Goal: Check status: Check status

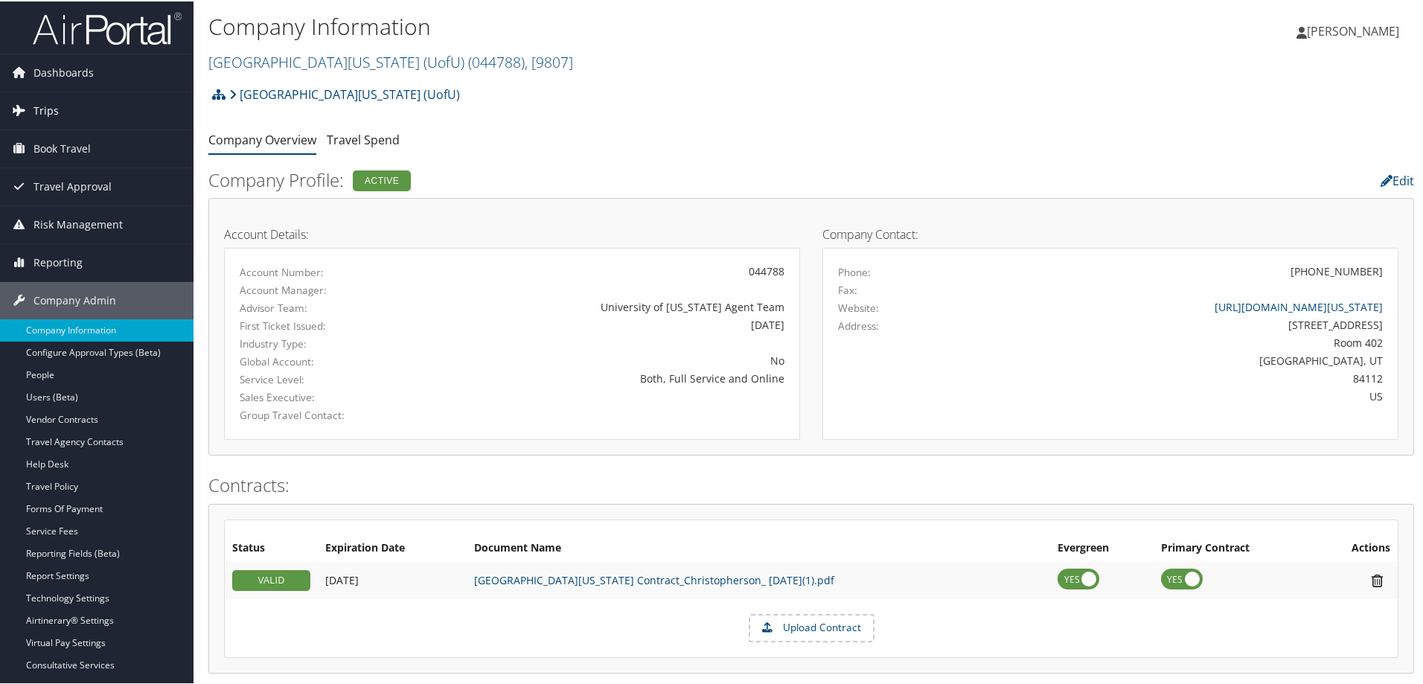
click at [53, 103] on span "Trips" at bounding box center [46, 109] width 25 height 37
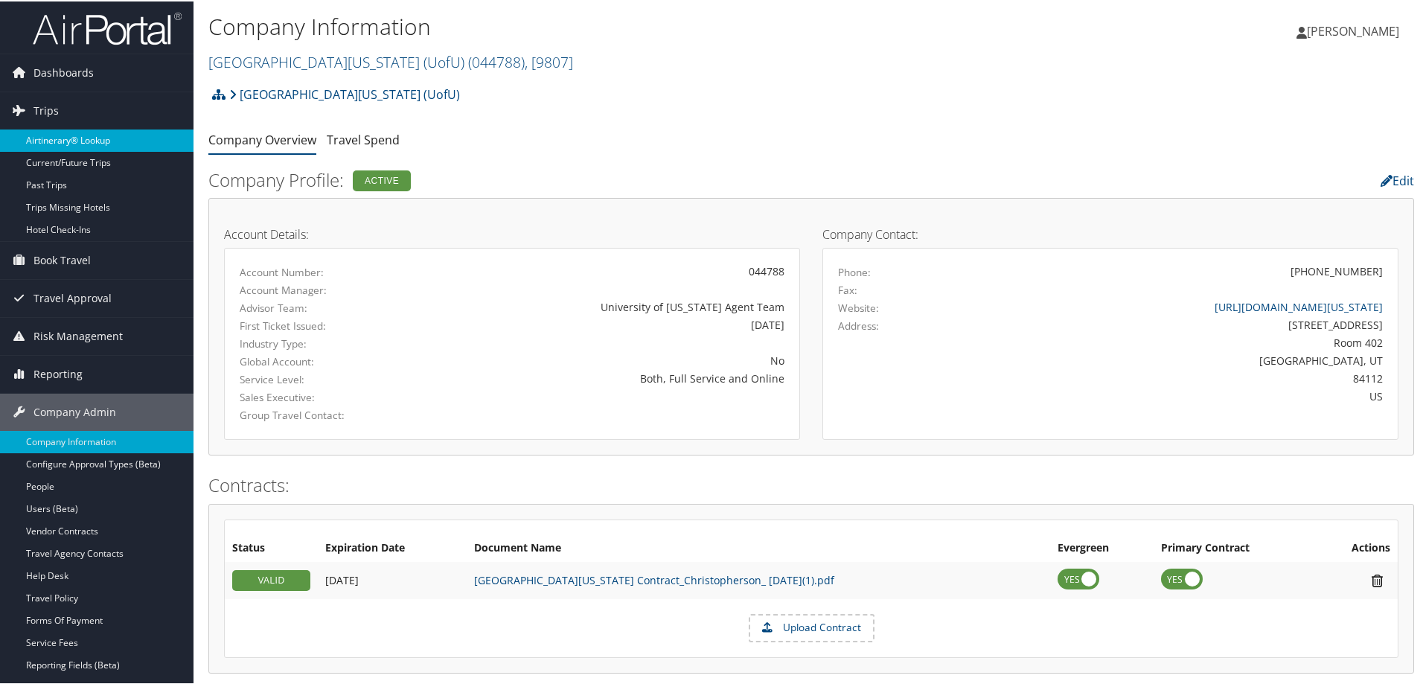
click at [77, 140] on link "Airtinerary® Lookup" at bounding box center [97, 139] width 194 height 22
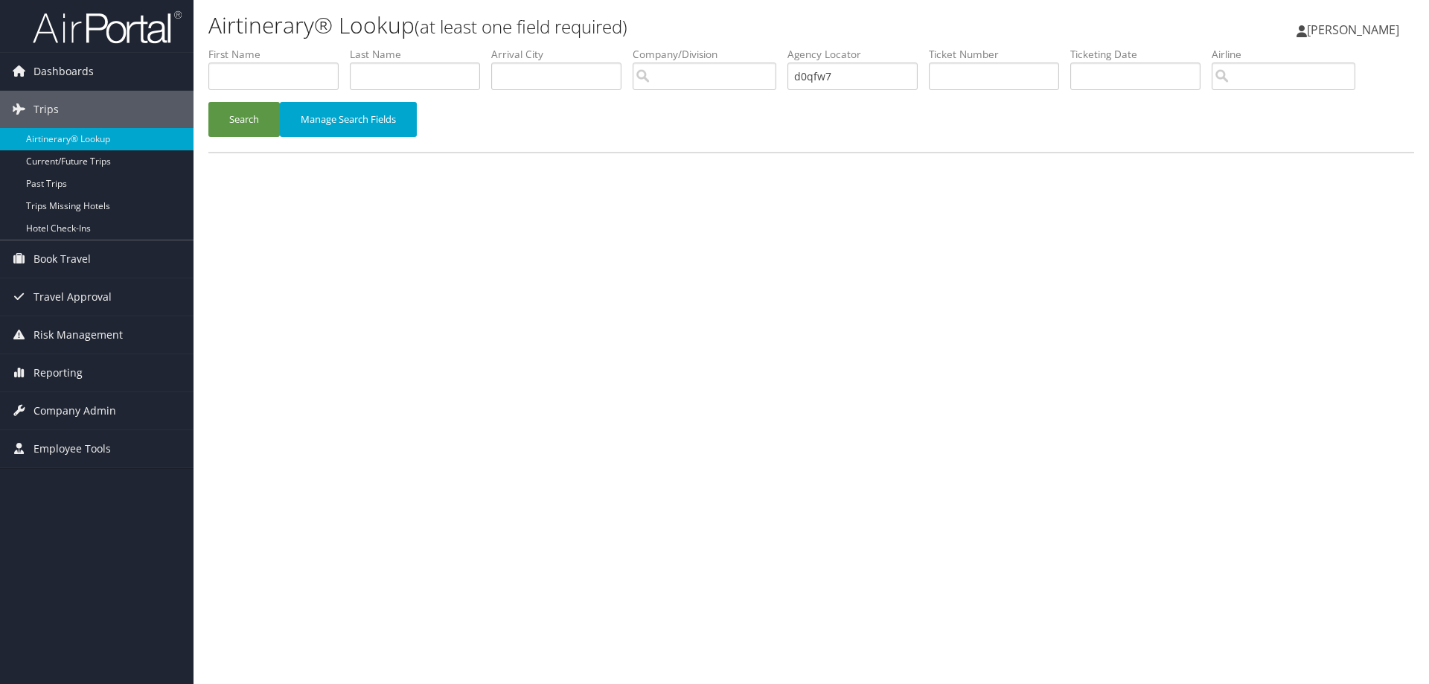
click at [208, 102] on button "Search" at bounding box center [243, 119] width 71 height 35
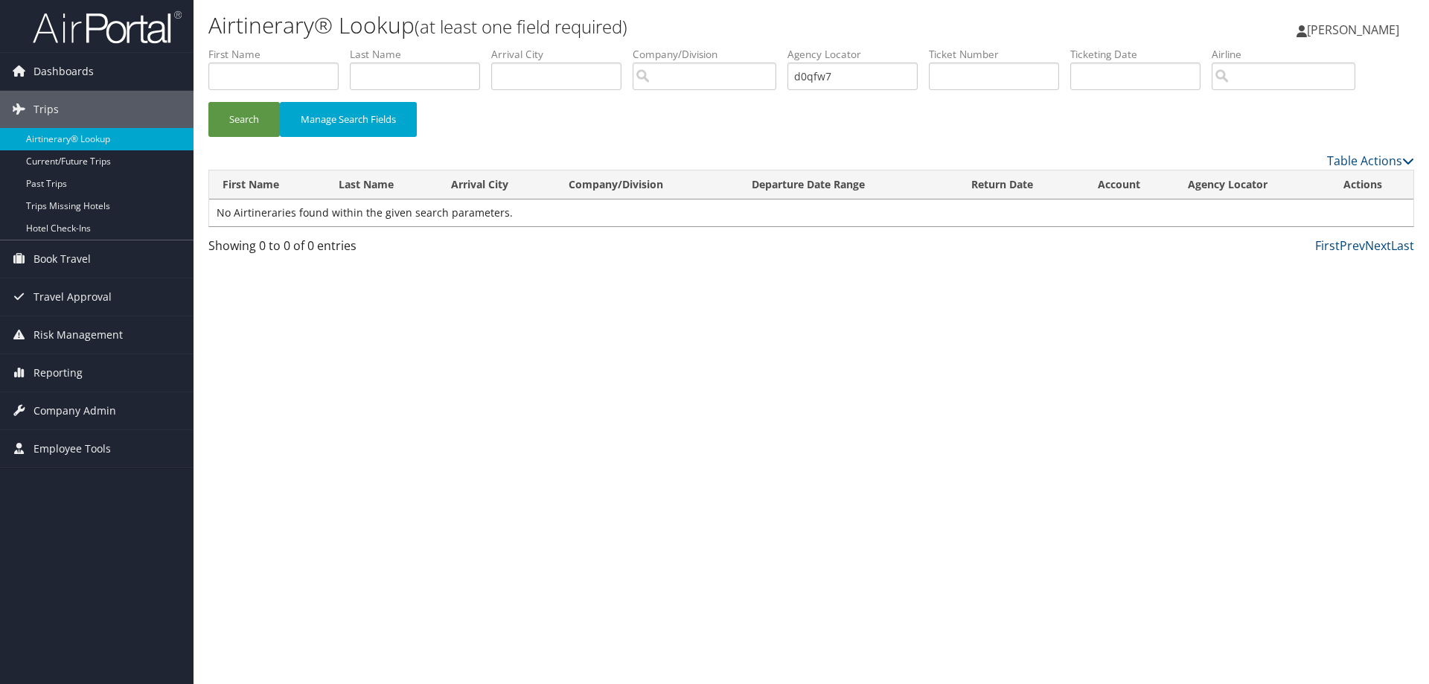
click at [820, 76] on input "d0qfw7" at bounding box center [853, 77] width 130 height 28
type input "d0wfw7"
click at [237, 118] on button "Search" at bounding box center [243, 119] width 71 height 35
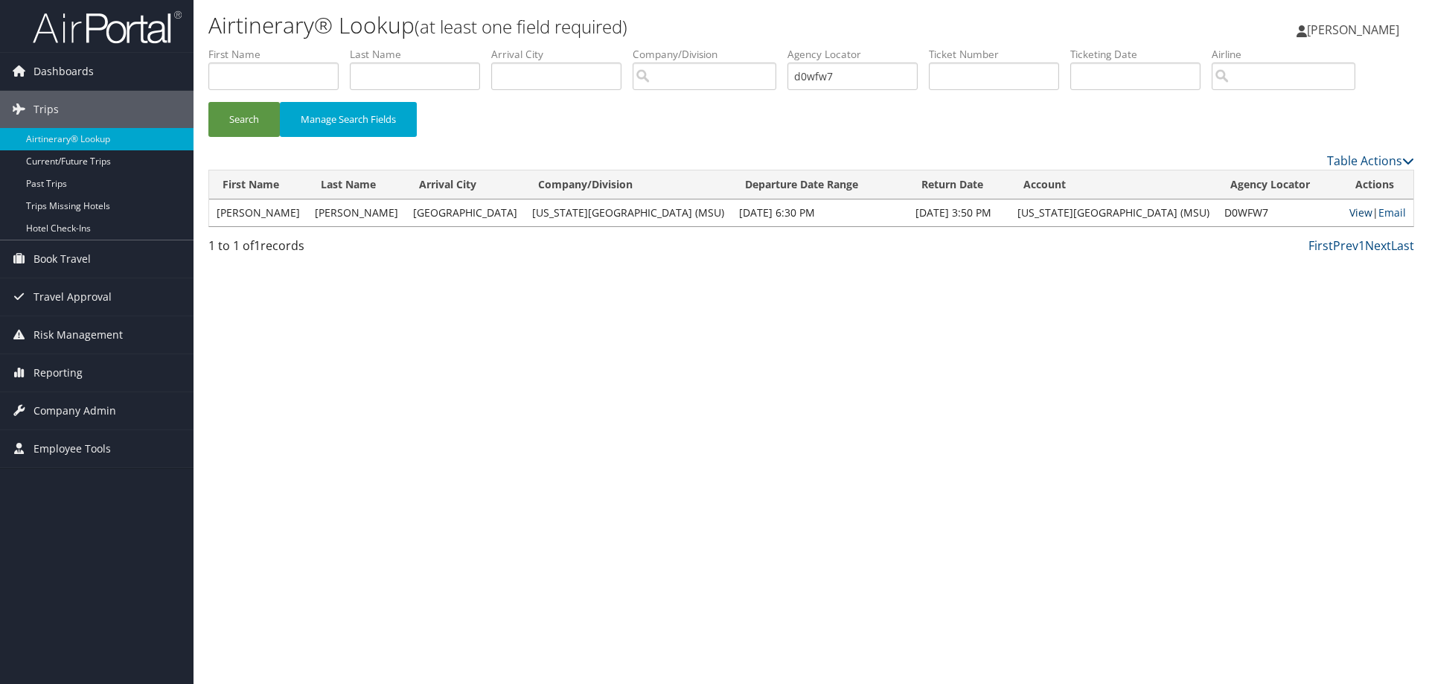
click at [1351, 212] on link "View" at bounding box center [1361, 212] width 23 height 14
click at [1388, 215] on link "Email" at bounding box center [1393, 212] width 28 height 14
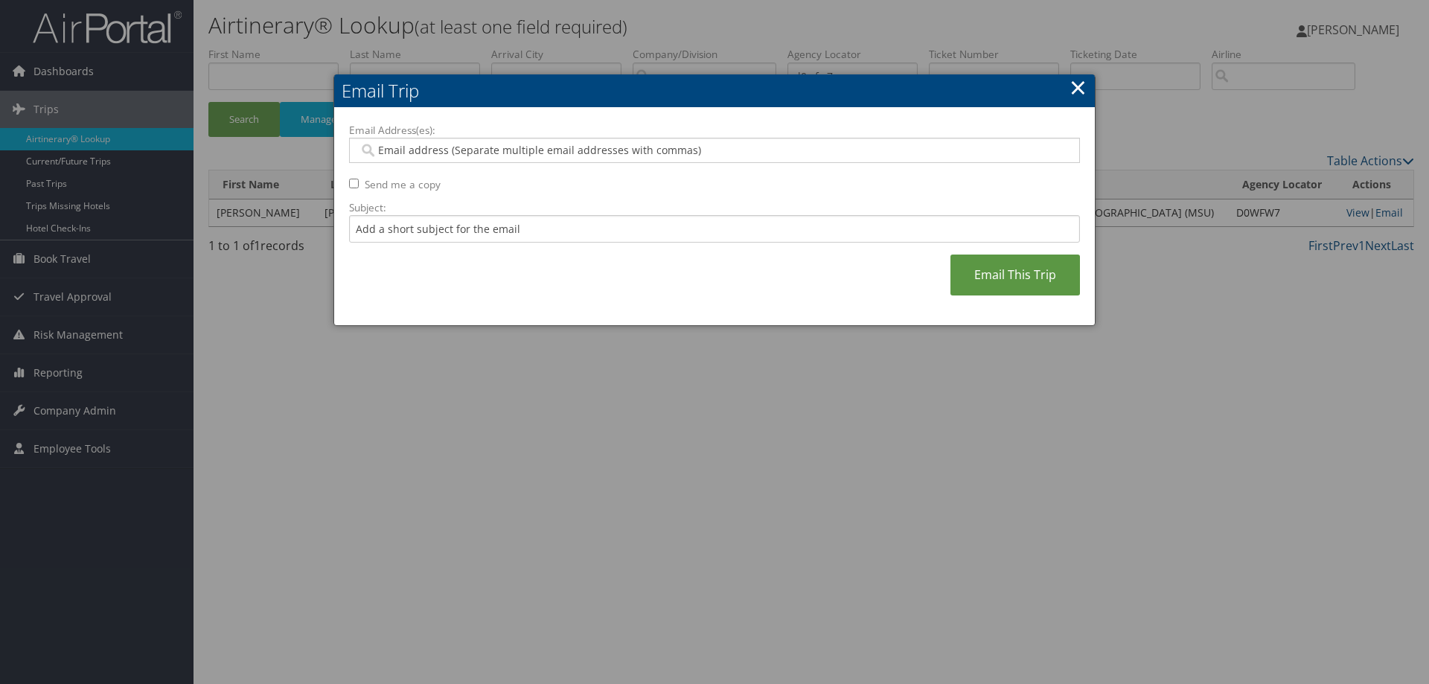
click at [394, 154] on input "Email Address(es):" at bounding box center [714, 150] width 711 height 15
type input "mroz@msu.edu"
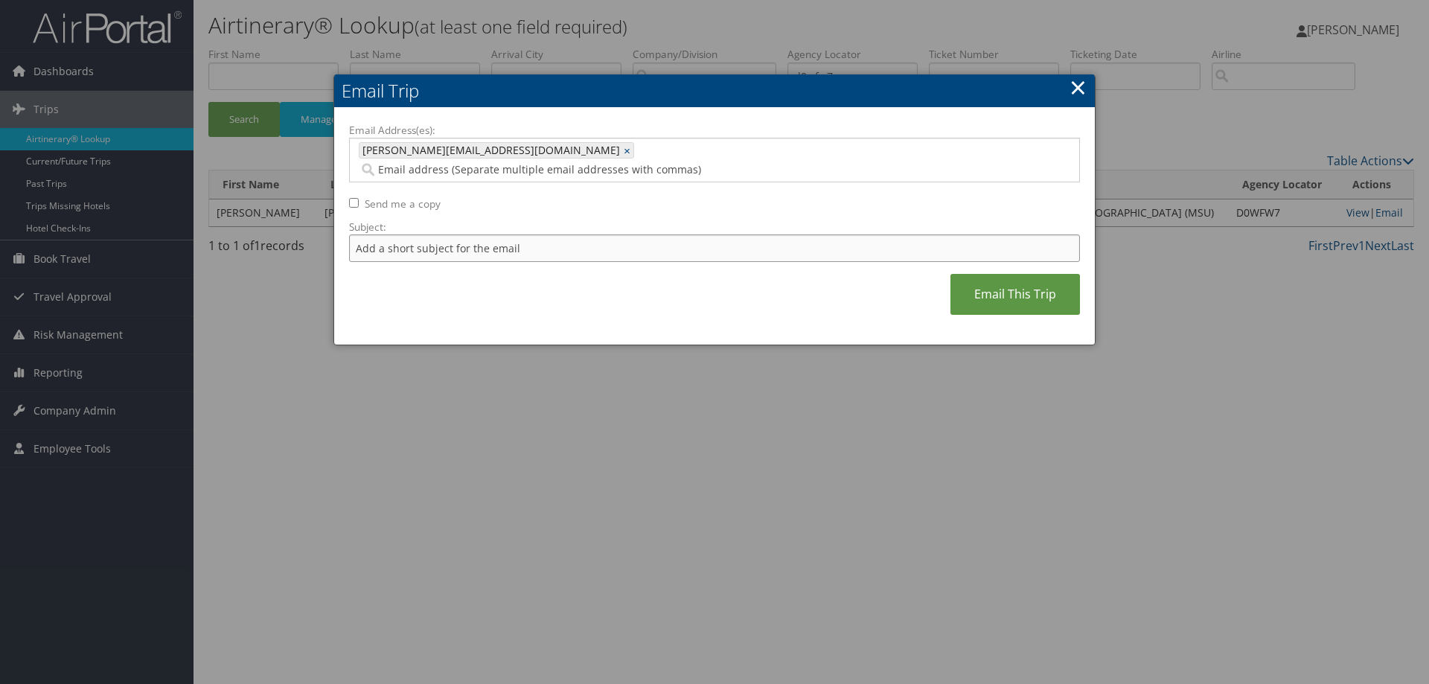
click at [467, 235] on input "Subject:" at bounding box center [714, 249] width 731 height 28
type input "Here is the copy you requested"
click at [1027, 288] on link "Email This Trip" at bounding box center [1016, 294] width 130 height 41
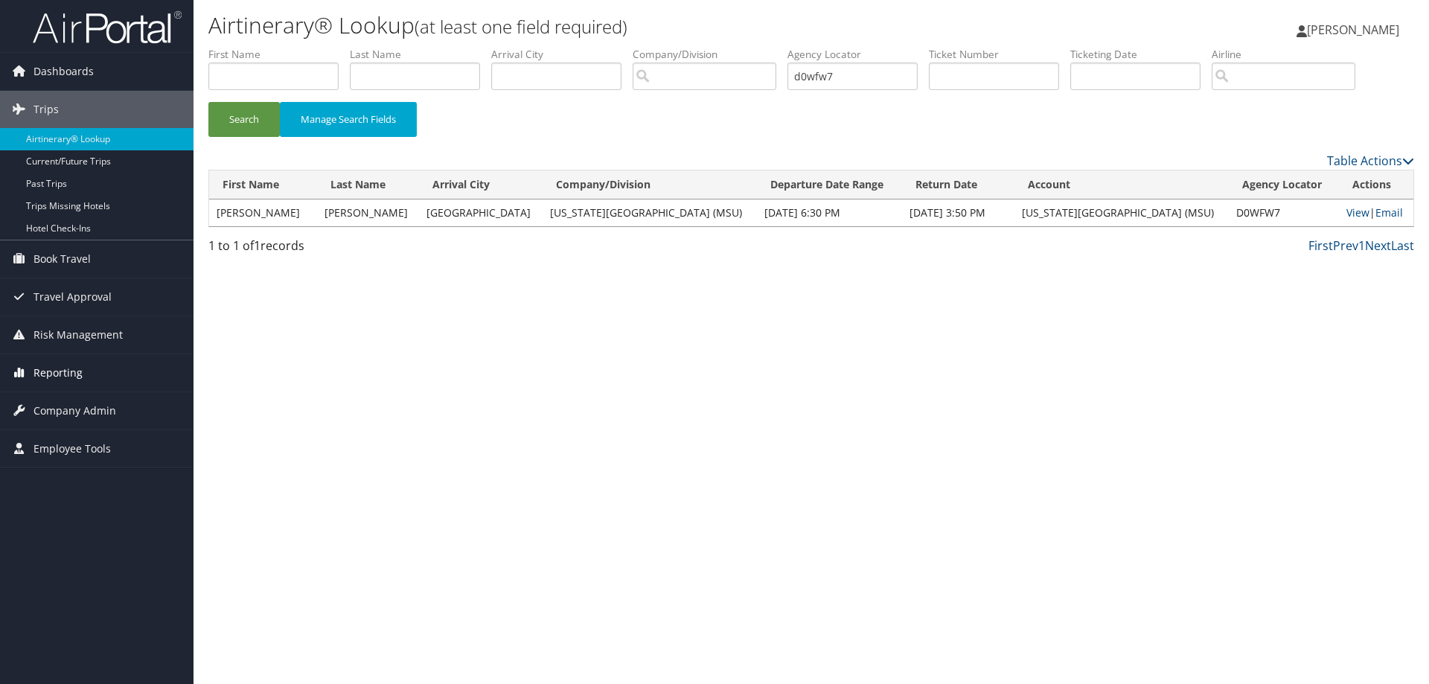
drag, startPoint x: 65, startPoint y: 374, endPoint x: 96, endPoint y: 374, distance: 31.3
click at [65, 374] on span "Reporting" at bounding box center [58, 372] width 49 height 37
drag, startPoint x: 66, startPoint y: 401, endPoint x: 77, endPoint y: 395, distance: 12.7
click at [66, 400] on link "Unused Tickets" at bounding box center [97, 403] width 194 height 22
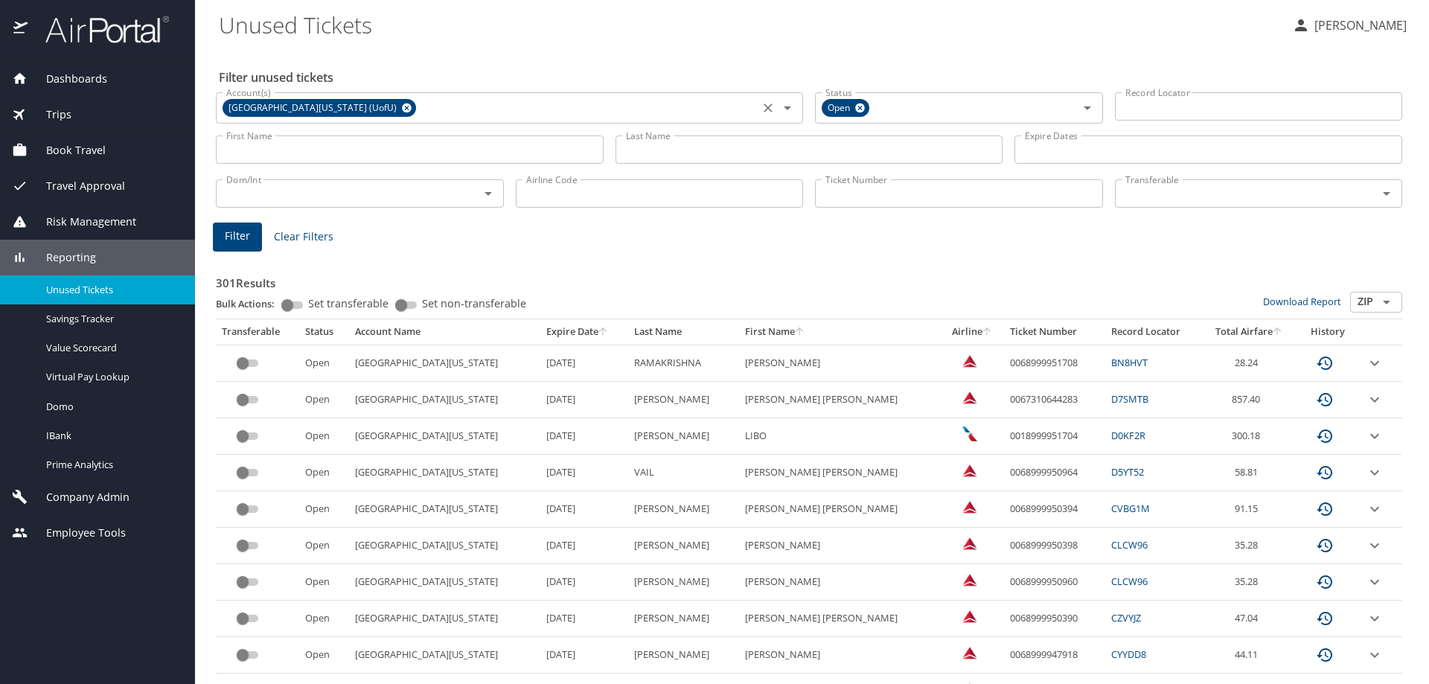
click at [401, 108] on icon at bounding box center [406, 108] width 11 height 16
click at [303, 144] on input "First Name" at bounding box center [410, 149] width 388 height 28
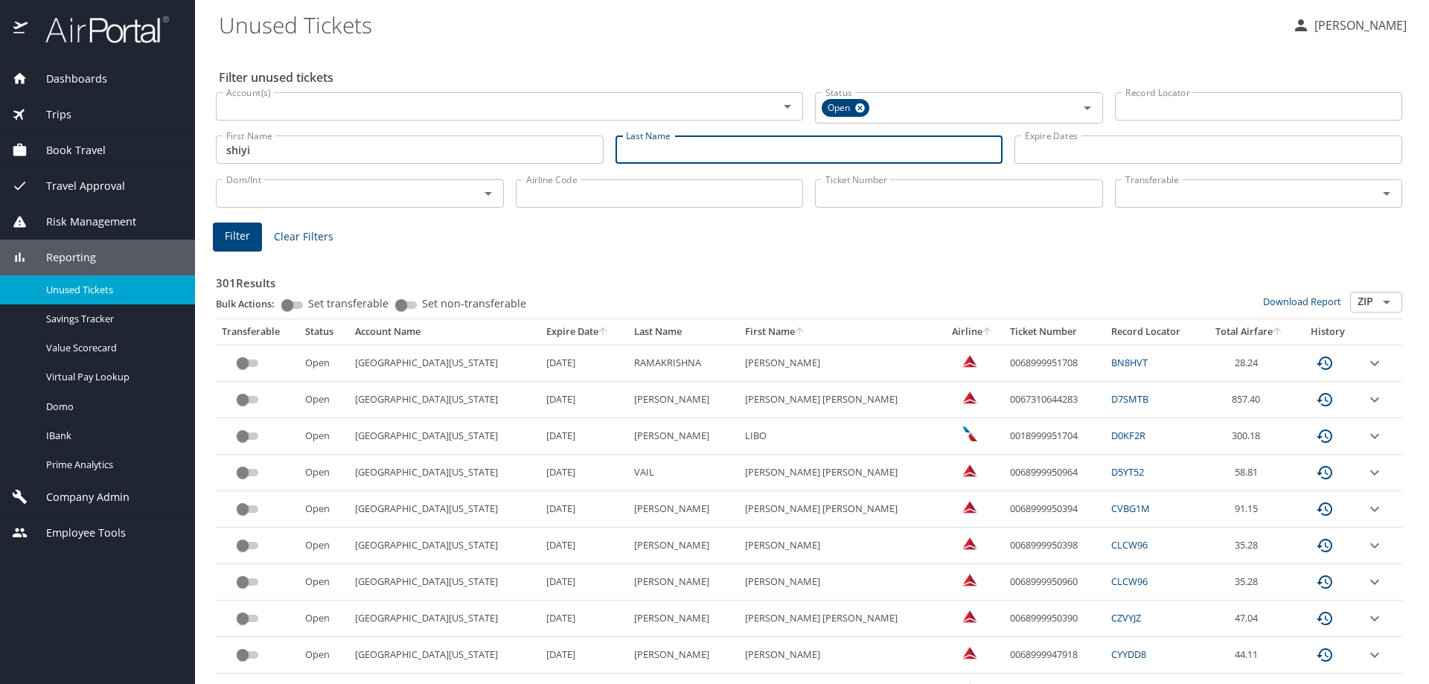
click at [301, 144] on input "shiyi" at bounding box center [410, 149] width 388 height 28
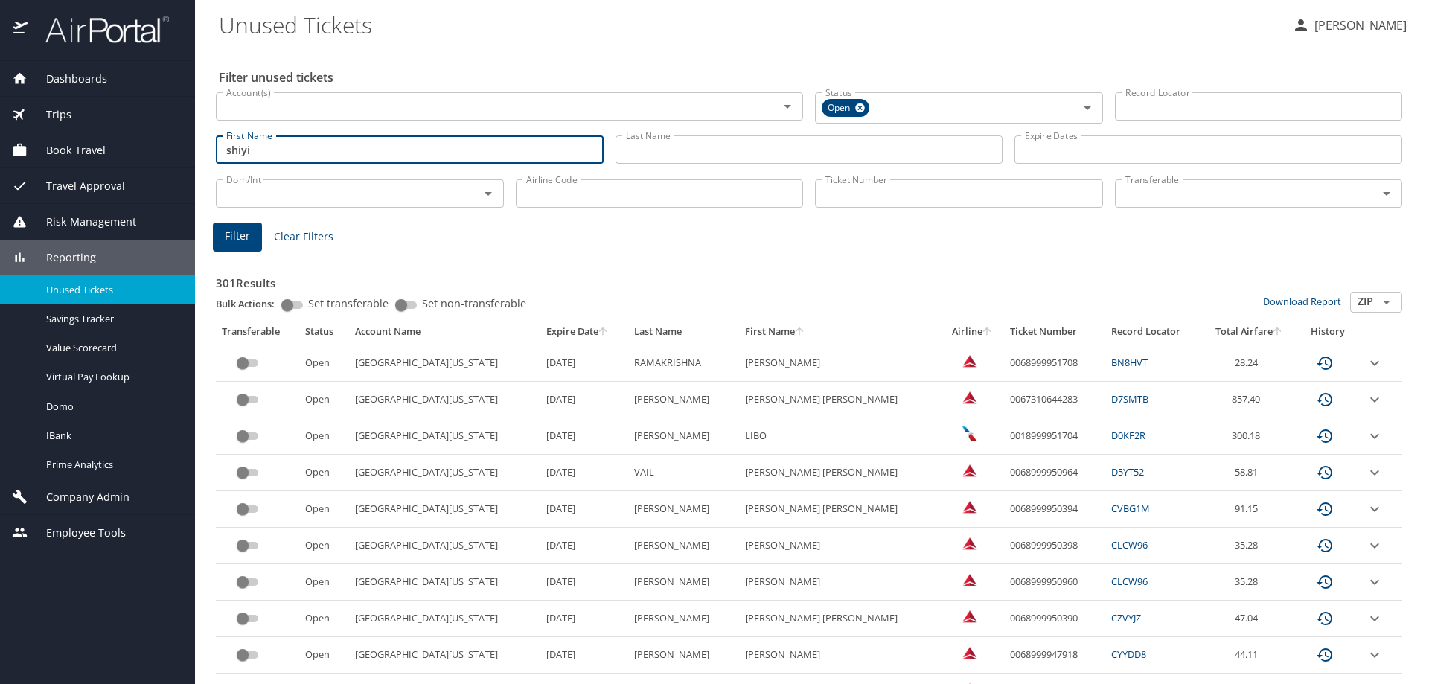
type input "SHIYI"
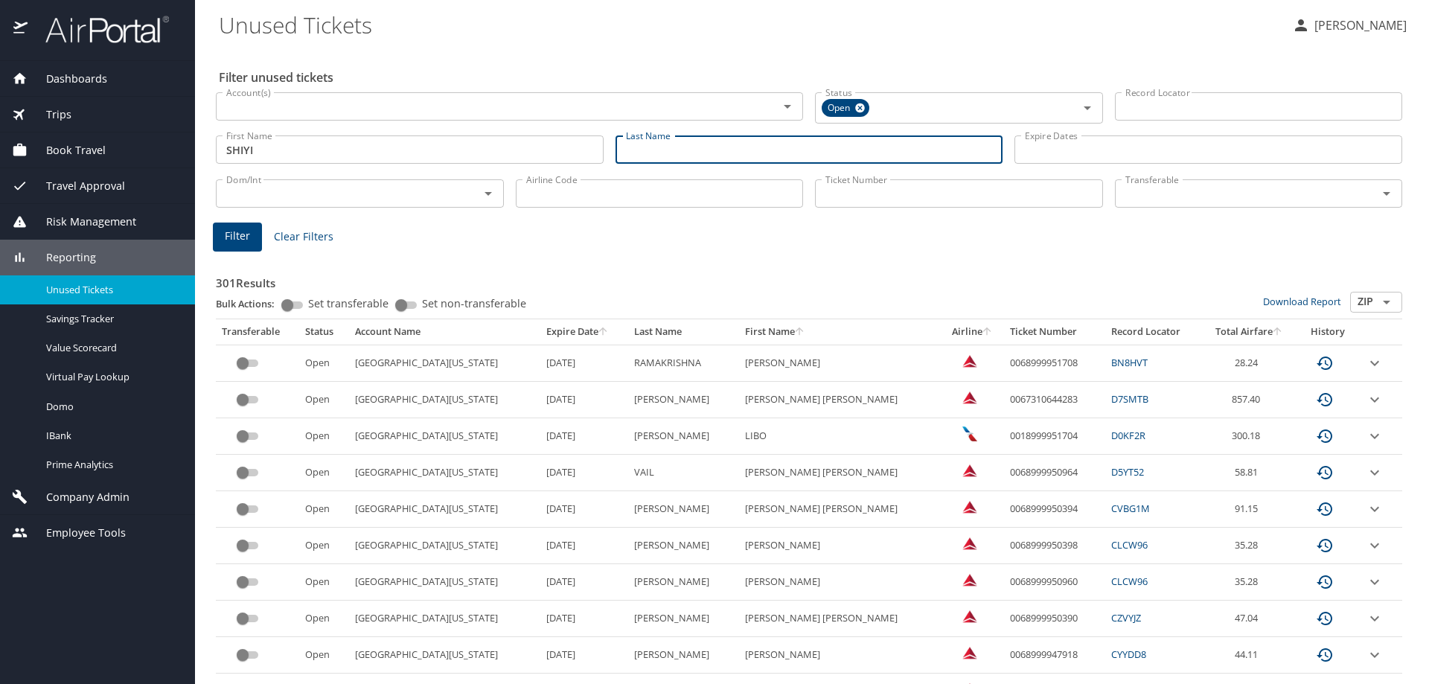
drag, startPoint x: 639, startPoint y: 153, endPoint x: 693, endPoint y: 111, distance: 68.5
click at [642, 149] on input "Last Name" at bounding box center [810, 149] width 388 height 28
type input "[PERSON_NAME]"
click at [229, 243] on span "Filter" at bounding box center [237, 236] width 25 height 19
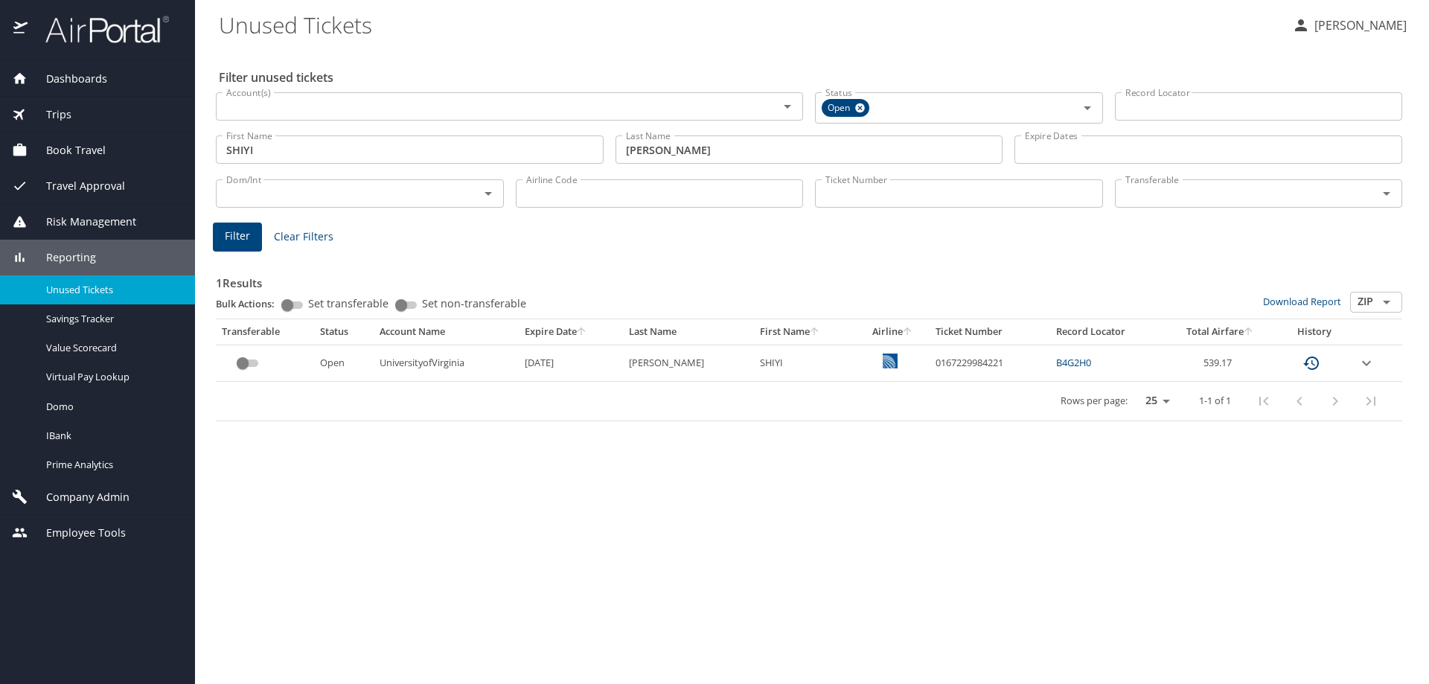
click at [1365, 356] on icon "expand row" at bounding box center [1367, 363] width 18 height 18
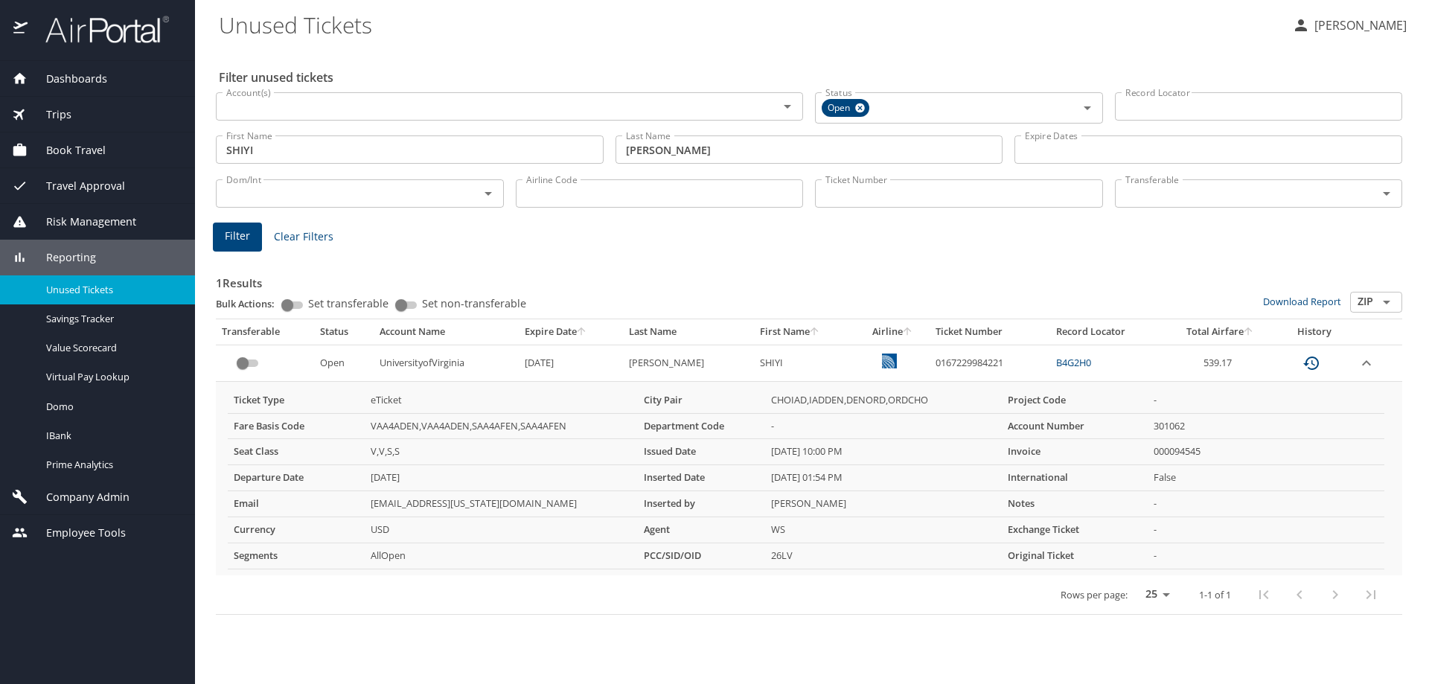
click at [403, 130] on div "First Name [PERSON_NAME] First Name" at bounding box center [410, 148] width 388 height 37
click at [853, 179] on input "Ticket Number" at bounding box center [959, 193] width 288 height 28
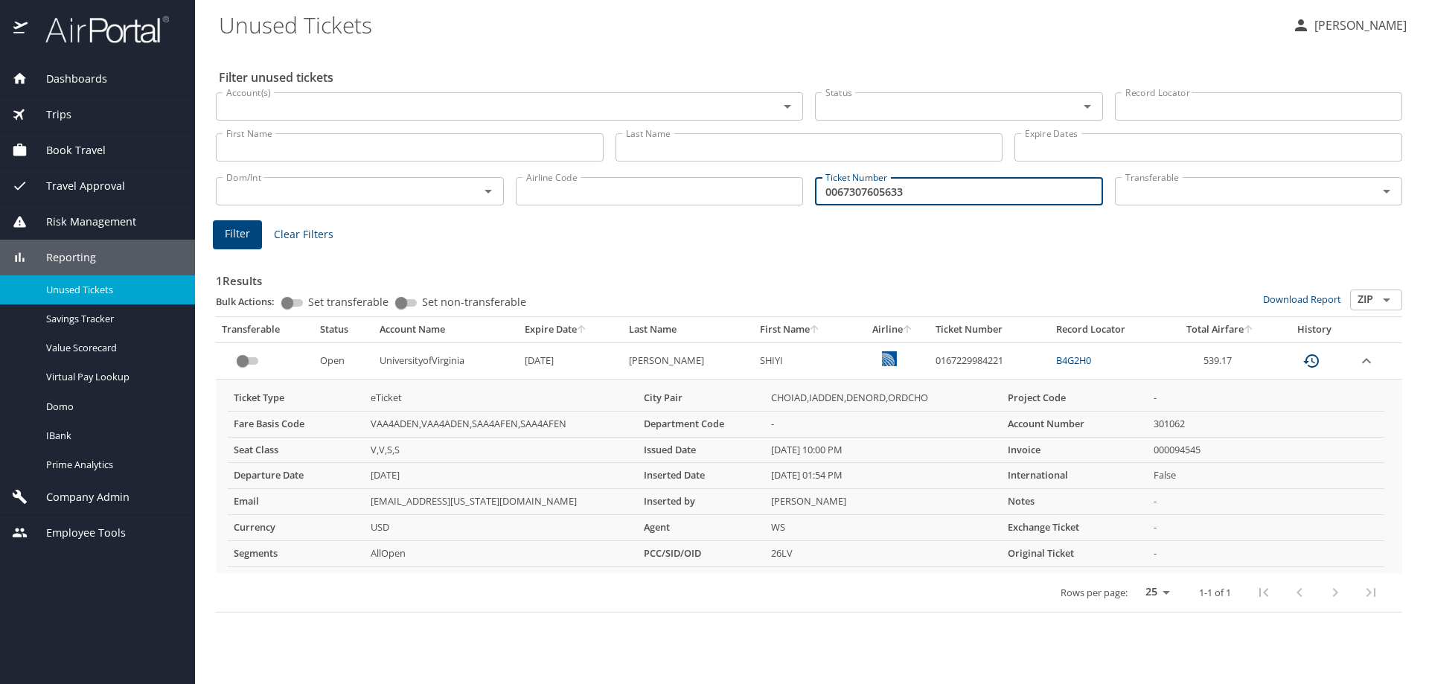
type input "0067307605633"
click at [242, 235] on span "Filter" at bounding box center [237, 234] width 25 height 19
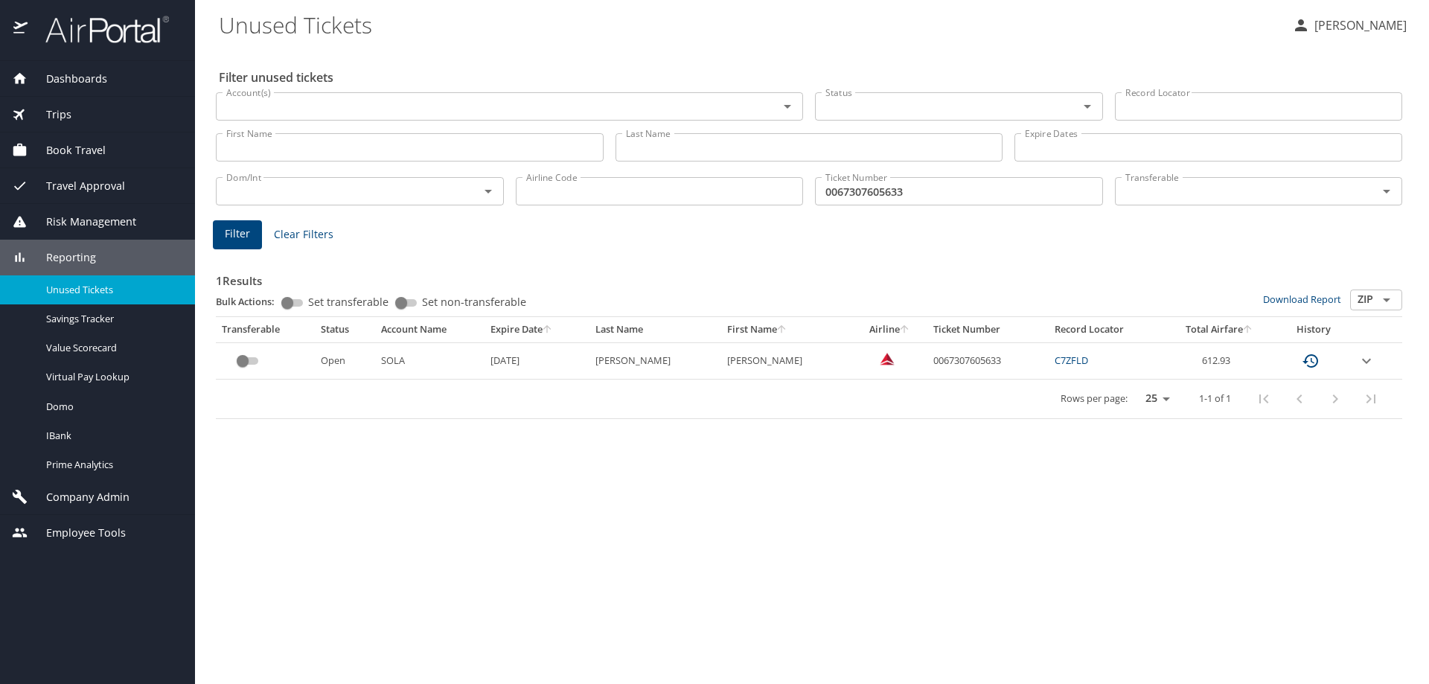
drag, startPoint x: 1362, startPoint y: 360, endPoint x: 1418, endPoint y: 344, distance: 57.5
click at [1362, 360] on icon "expand row" at bounding box center [1366, 360] width 9 height 5
